Goal: Browse casually

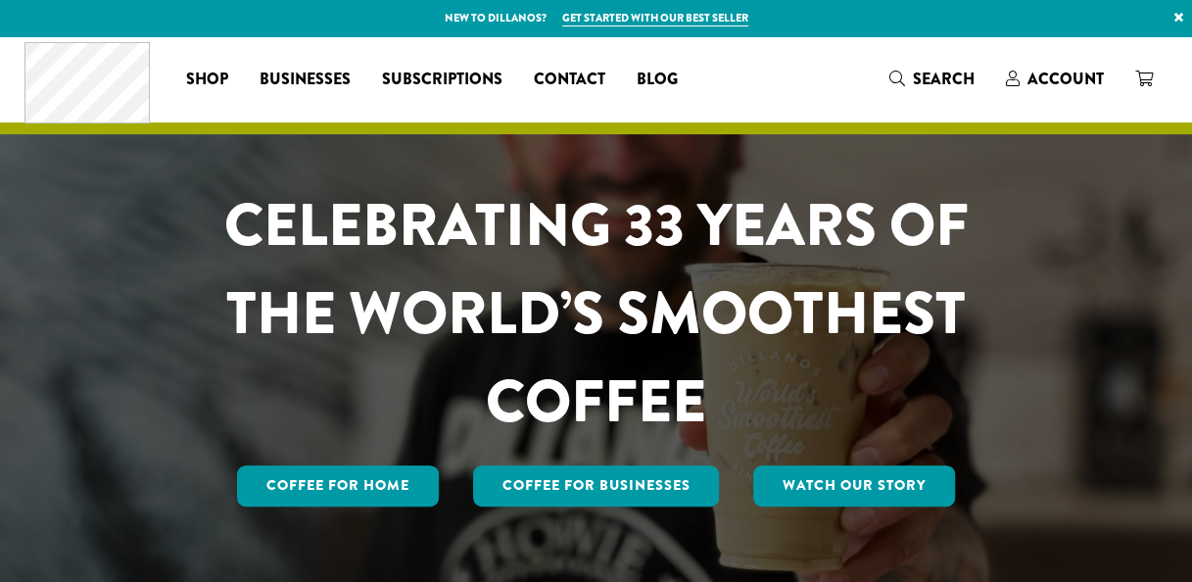
click at [145, 370] on div "CELEBRATING 33 YEARS OF THE WORLD’S SMOOTHEST COFFEE Coffee for Home Coffee For…" at bounding box center [597, 345] width 1146 height 329
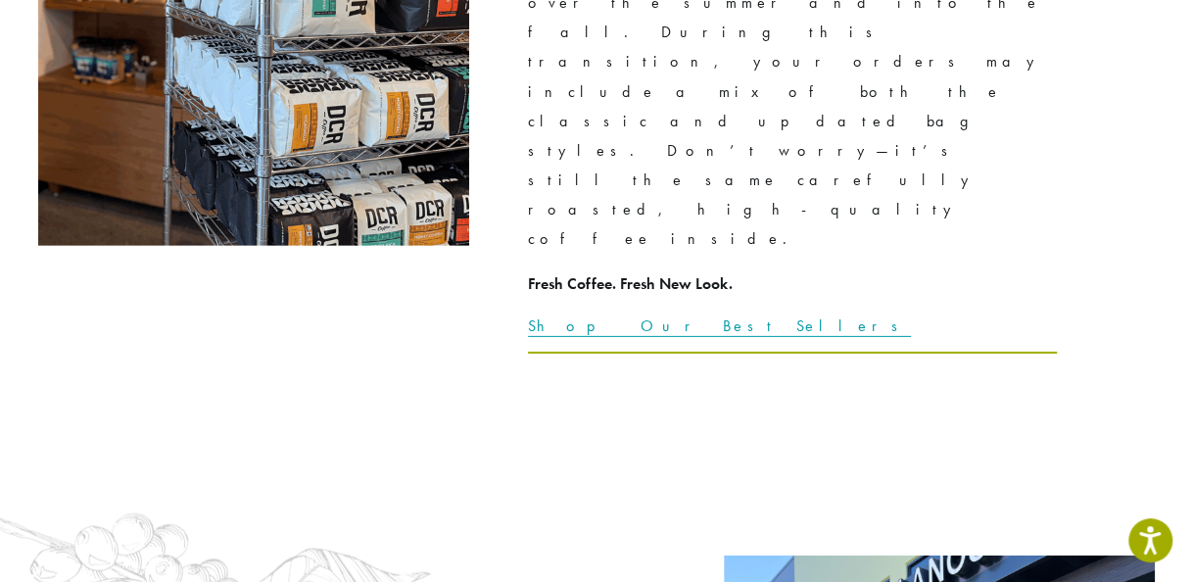
scroll to position [2781, 0]
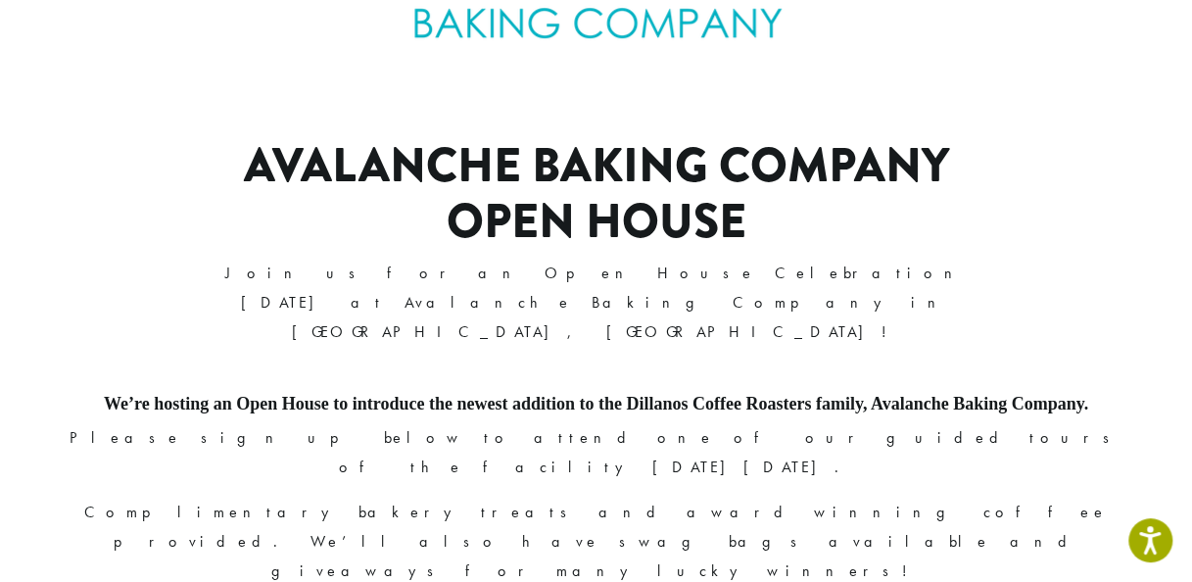
scroll to position [744, 0]
